Goal: Find contact information: Find contact information

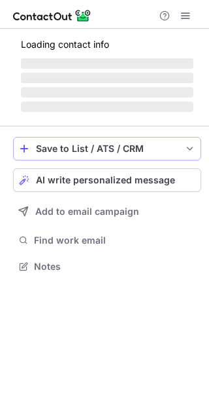
scroll to position [265, 209]
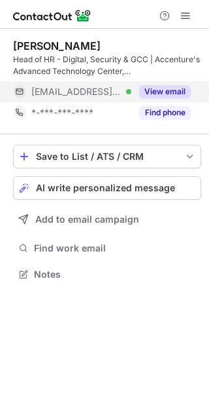
click at [181, 90] on button "View email" at bounding box center [165, 91] width 52 height 13
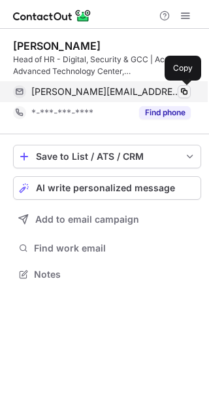
click at [182, 90] on span at bounding box center [184, 91] width 10 height 10
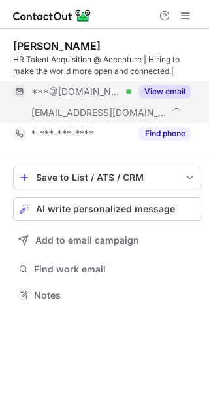
scroll to position [286, 209]
click at [166, 91] on button "View email" at bounding box center [165, 91] width 52 height 13
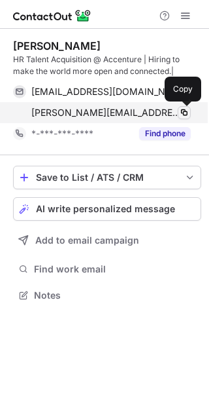
click at [183, 109] on span at bounding box center [184, 112] width 10 height 10
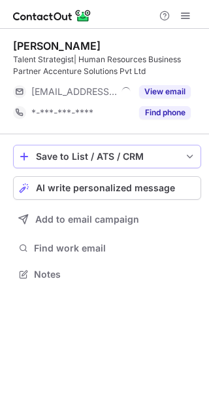
scroll to position [265, 209]
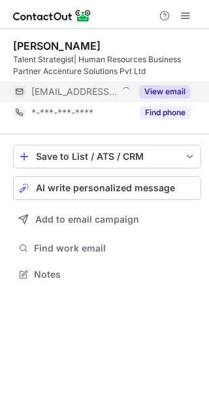
click at [165, 92] on button "View email" at bounding box center [165, 91] width 52 height 13
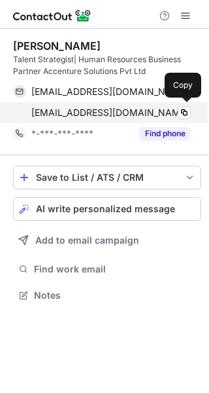
scroll to position [286, 209]
click at [189, 110] on span at bounding box center [184, 112] width 10 height 10
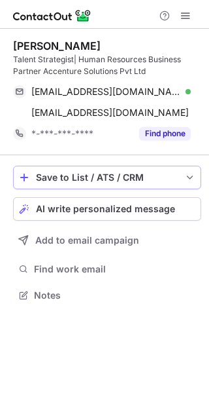
scroll to position [286, 209]
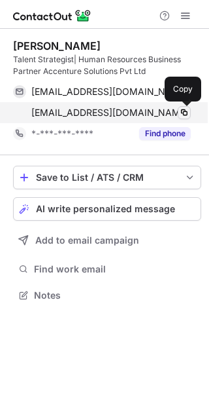
click at [186, 110] on span at bounding box center [184, 112] width 10 height 10
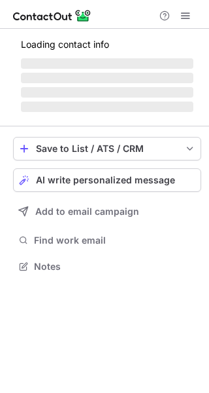
scroll to position [253, 209]
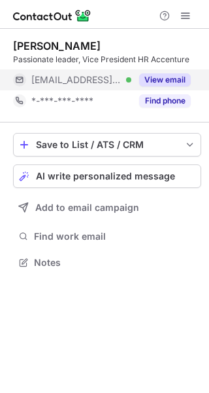
click at [181, 77] on button "View email" at bounding box center [165, 79] width 52 height 13
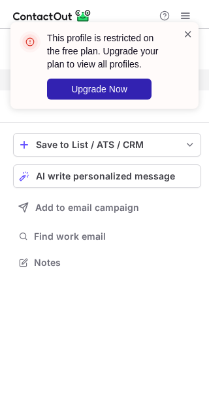
click at [190, 33] on span at bounding box center [188, 33] width 10 height 13
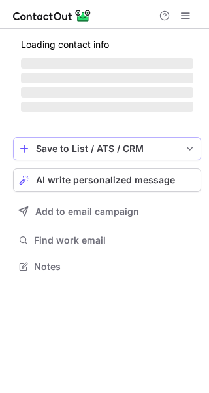
scroll to position [286, 209]
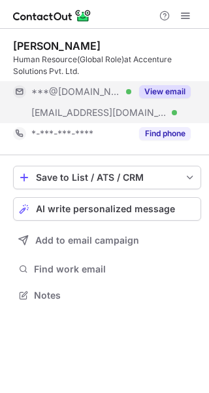
click at [170, 94] on button "View email" at bounding box center [165, 91] width 52 height 13
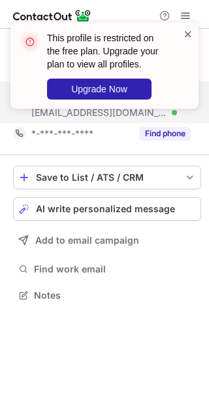
click at [188, 33] on span at bounding box center [188, 33] width 10 height 13
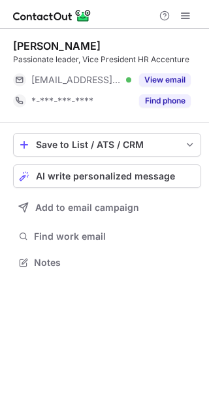
scroll to position [253, 209]
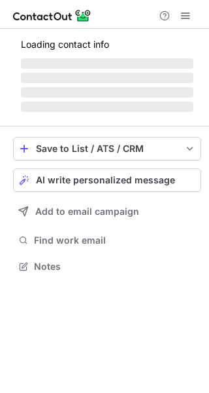
scroll to position [253, 209]
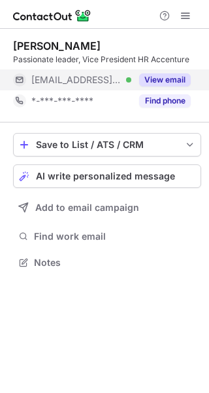
click at [185, 80] on button "View email" at bounding box center [165, 79] width 52 height 13
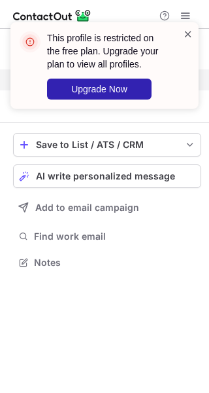
click at [186, 32] on span at bounding box center [188, 33] width 10 height 13
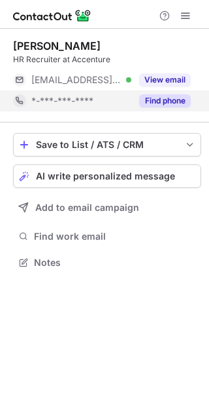
scroll to position [253, 209]
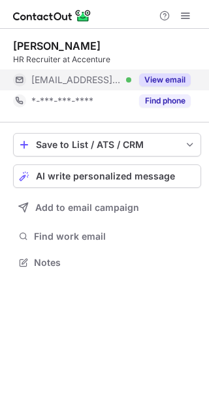
click at [157, 80] on button "View email" at bounding box center [165, 79] width 52 height 13
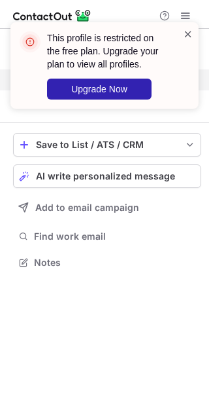
click at [193, 31] on span at bounding box center [188, 33] width 10 height 13
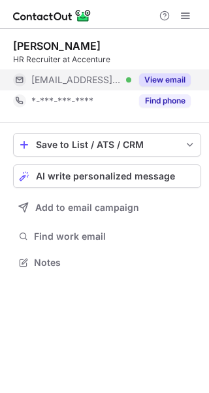
click at [101, 76] on span "[EMAIL_ADDRESS][DOMAIN_NAME]" at bounding box center [76, 80] width 90 height 12
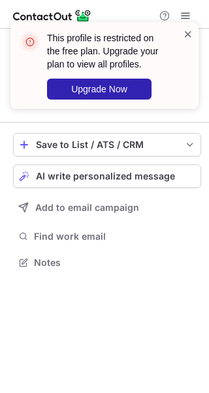
click at [186, 33] on span at bounding box center [188, 33] width 10 height 13
